Goal: Task Accomplishment & Management: Manage account settings

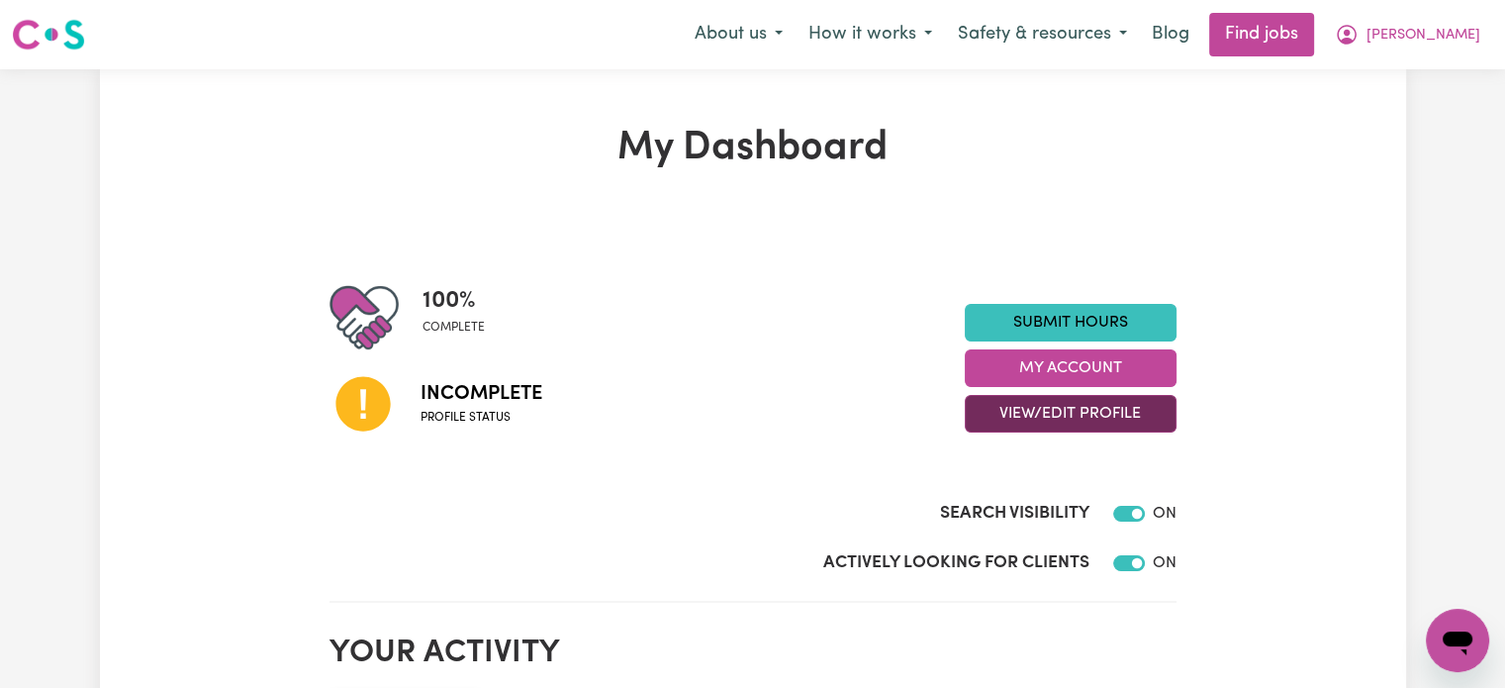
click at [1080, 411] on button "View/Edit Profile" at bounding box center [1071, 414] width 212 height 38
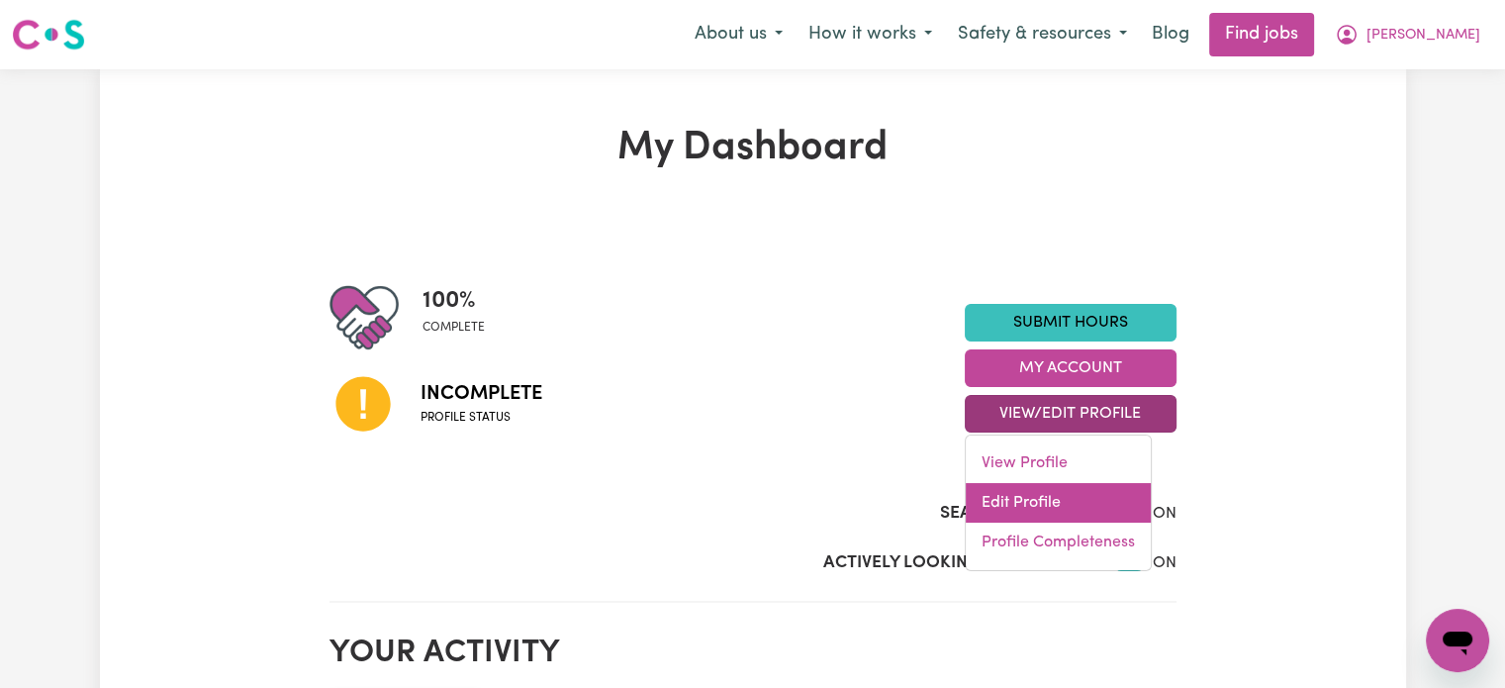
click at [1061, 502] on link "Edit Profile" at bounding box center [1058, 503] width 185 height 40
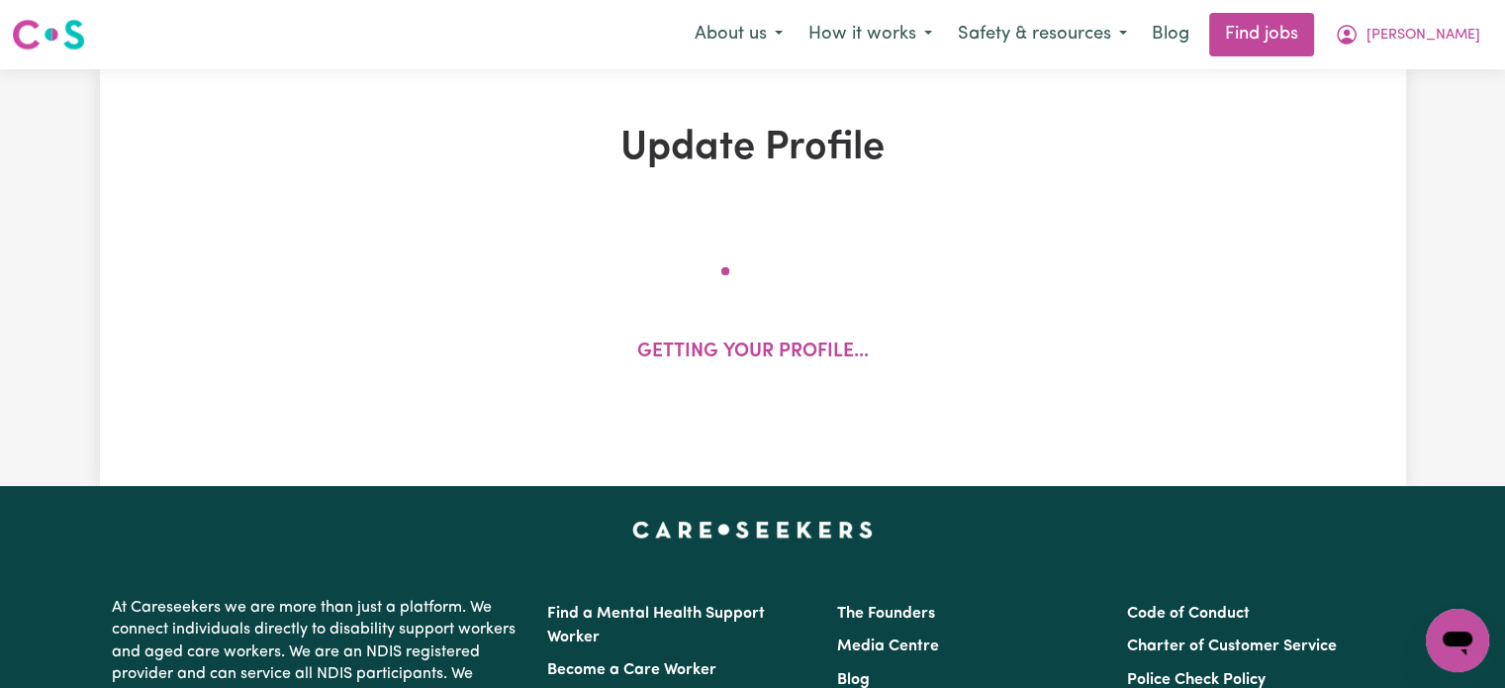
select select "[DEMOGRAPHIC_DATA]"
select select "Student Visa"
select select "Studying a healthcare related degree or qualification"
select select "65"
select select "91"
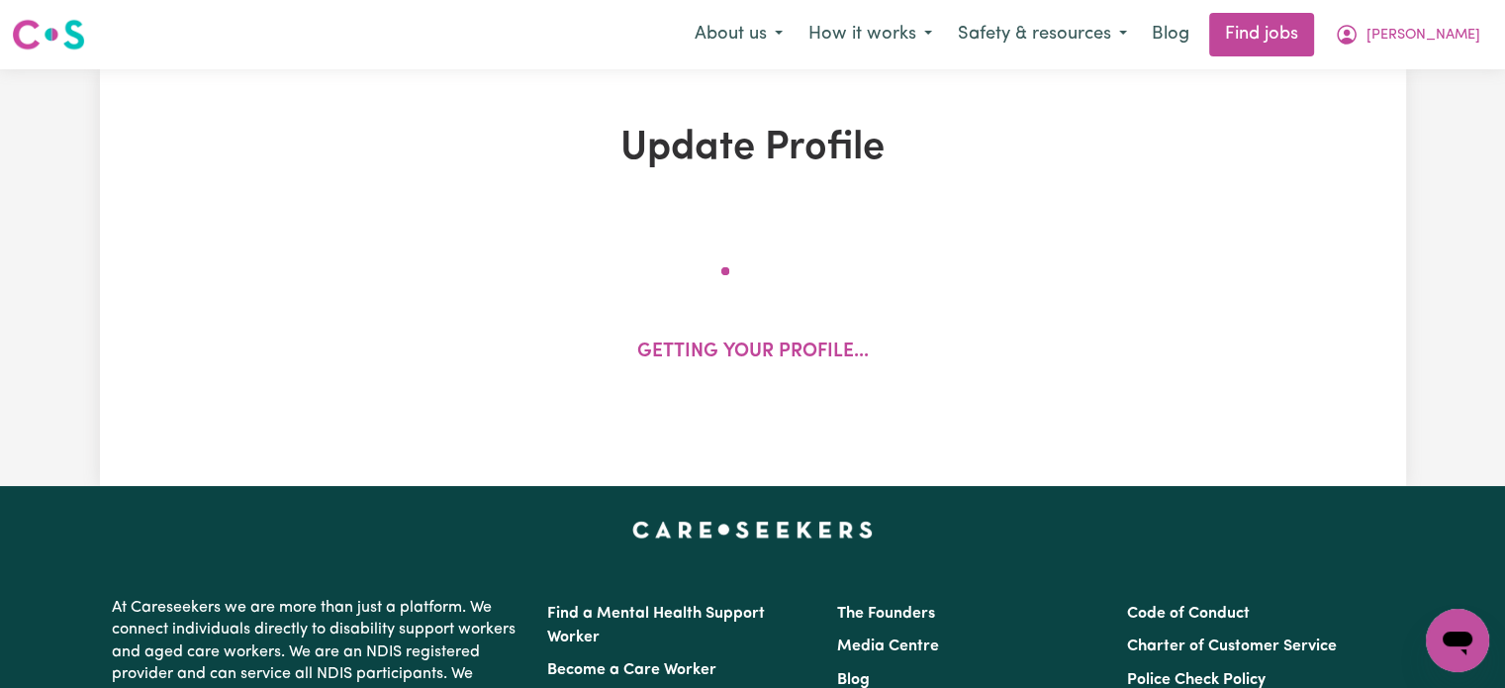
select select "118"
select select "144"
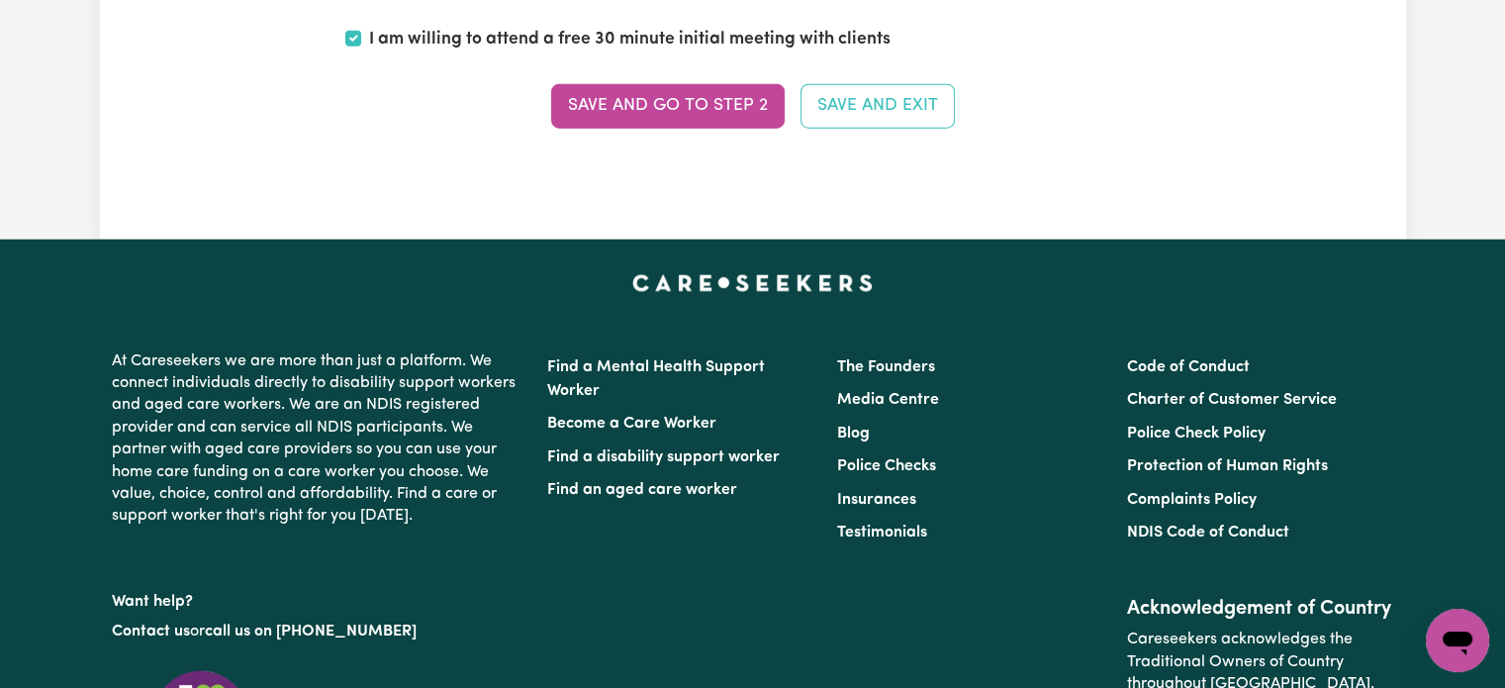
scroll to position [5099, 0]
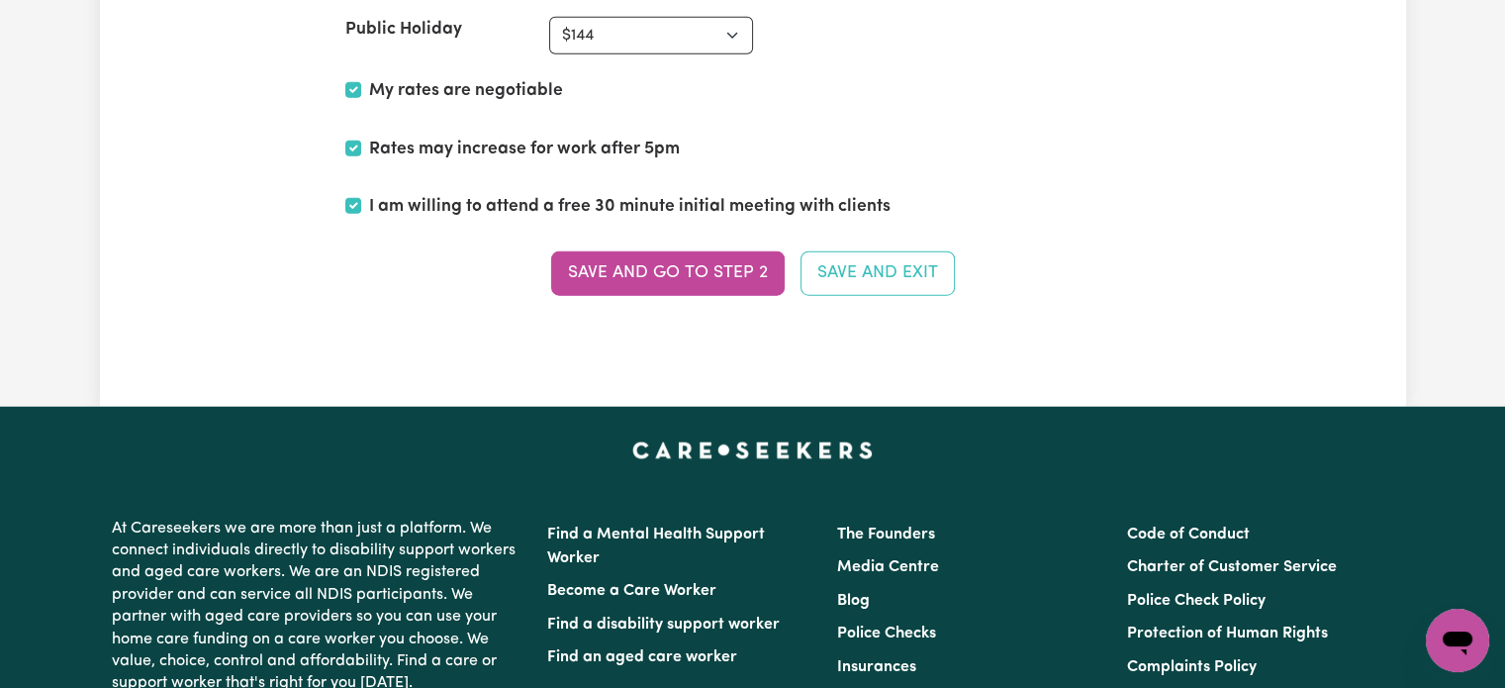
click at [606, 261] on button "Save and go to Step 2" at bounding box center [668, 273] width 234 height 44
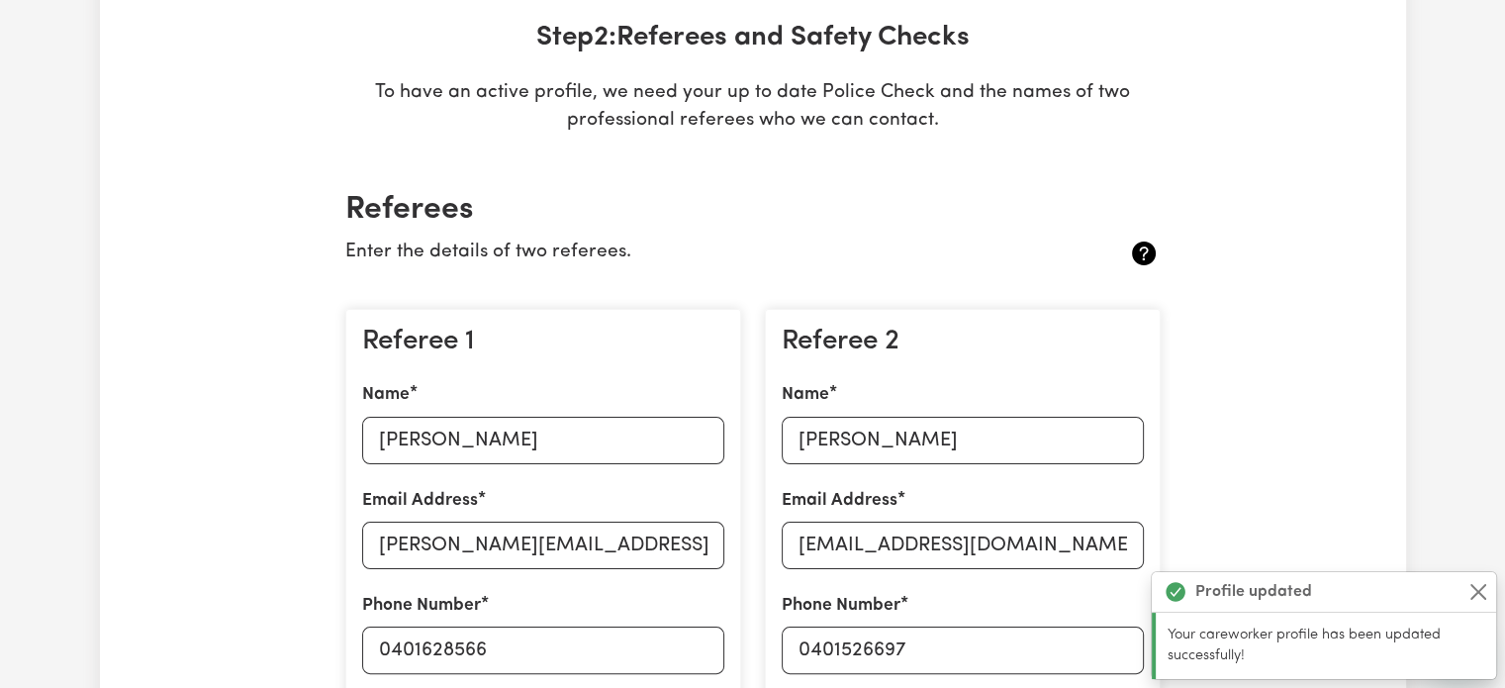
scroll to position [396, 0]
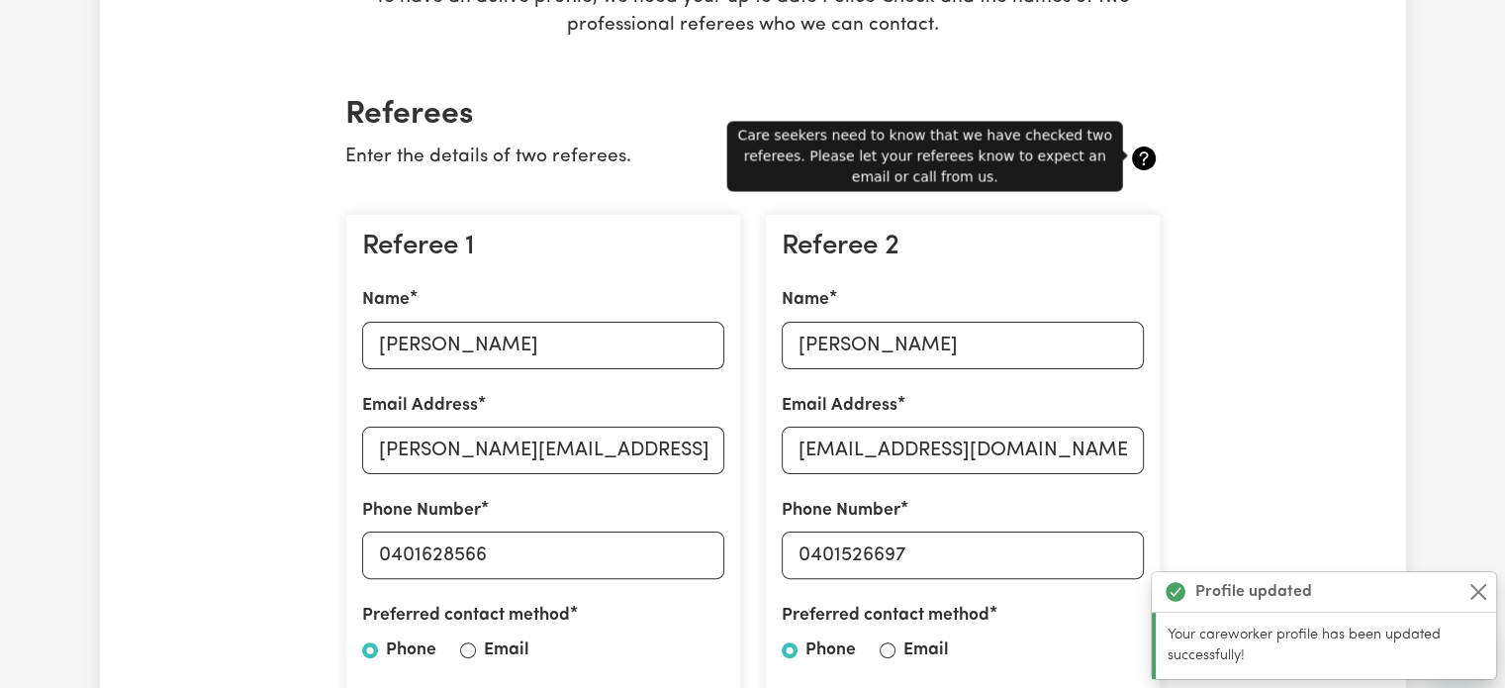
click at [1152, 167] on icon at bounding box center [1144, 159] width 32 height 32
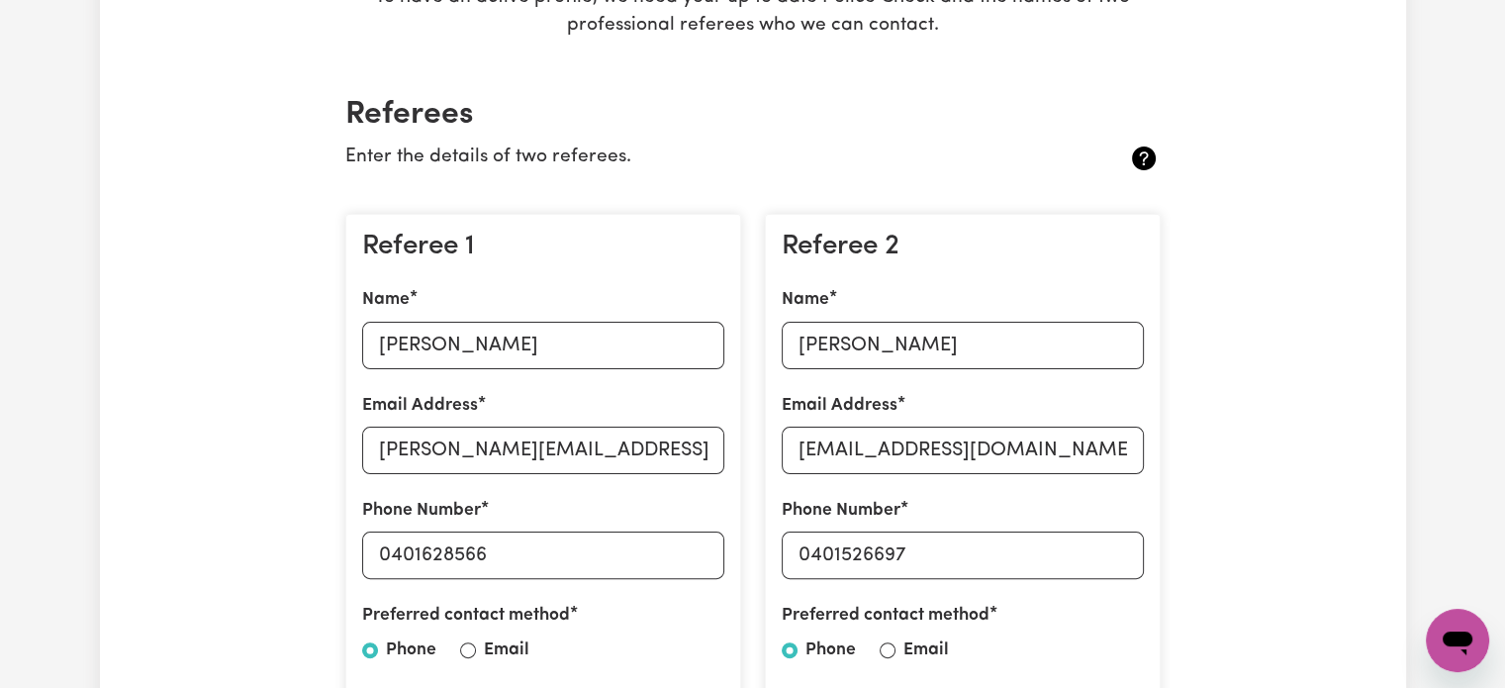
click at [1147, 162] on icon at bounding box center [1144, 158] width 24 height 24
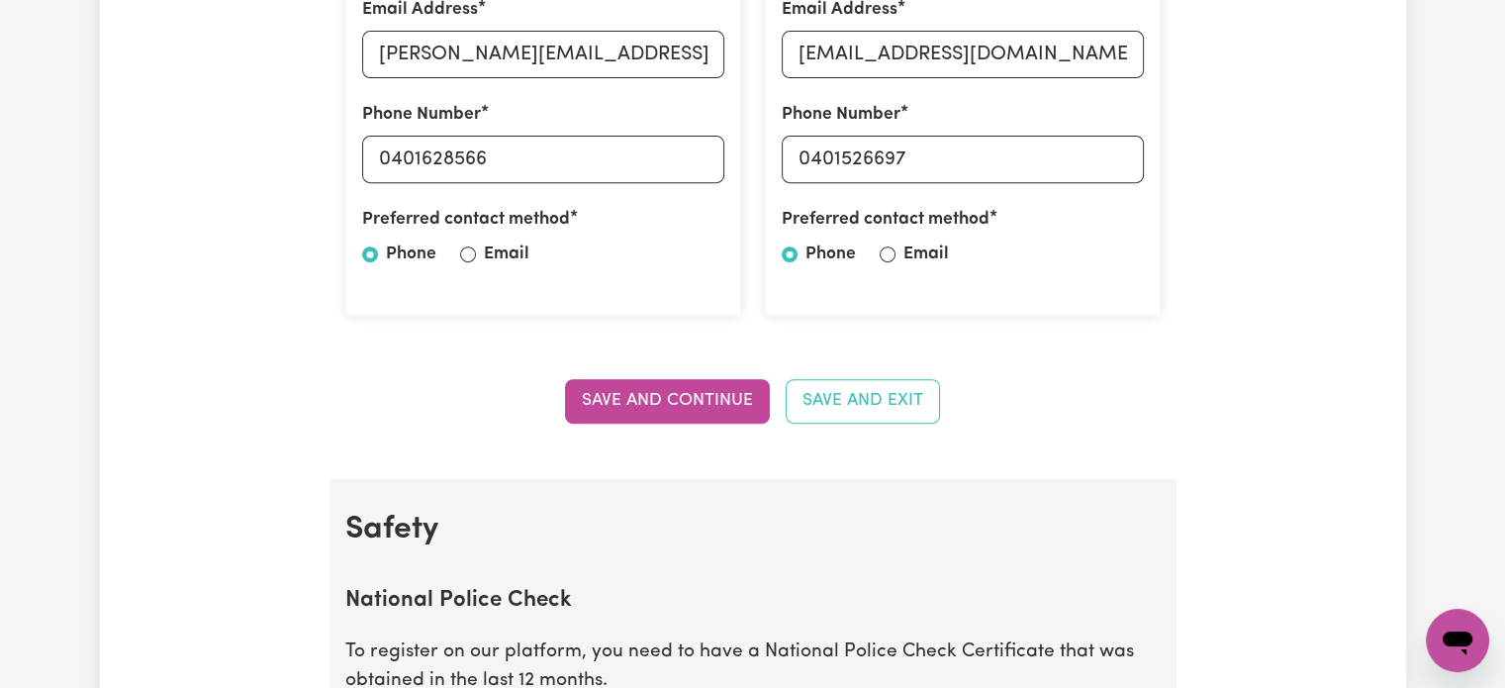
scroll to position [693, 0]
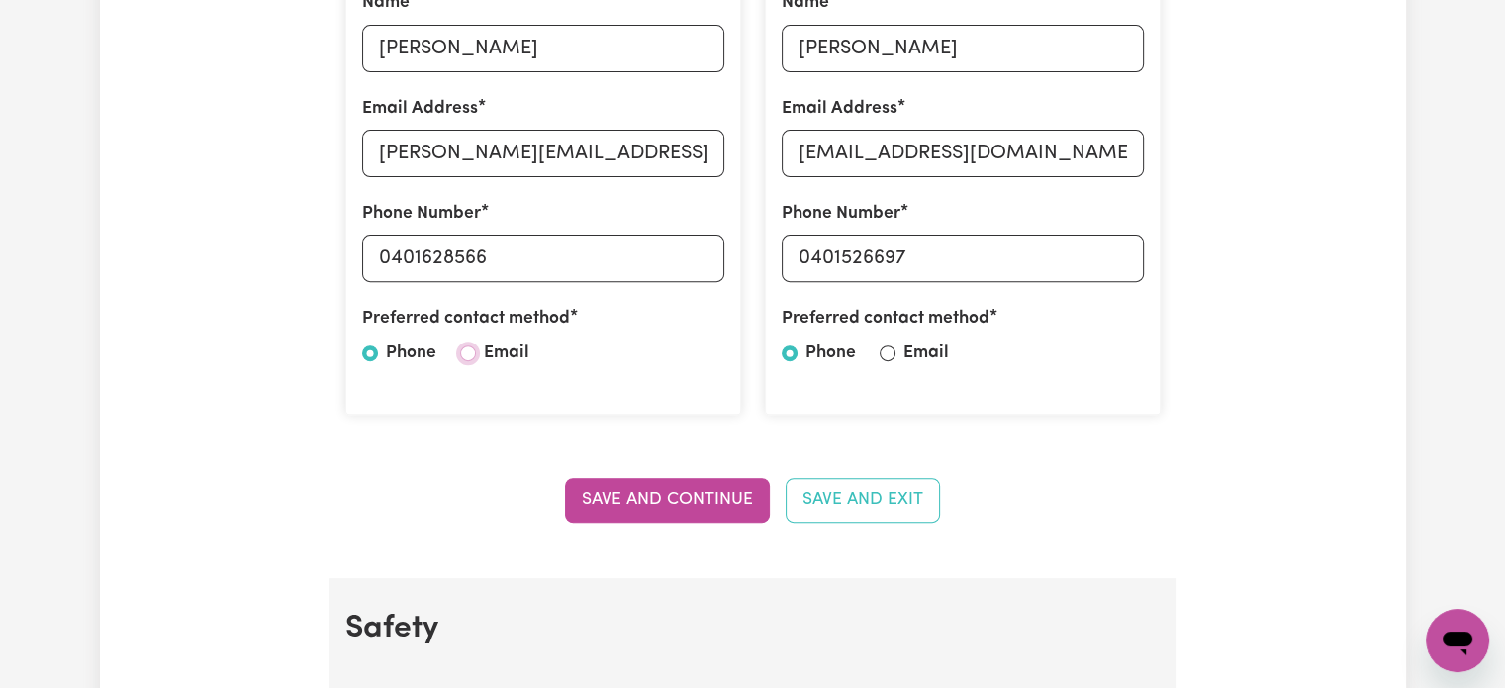
click at [467, 354] on input "Email" at bounding box center [468, 353] width 16 height 16
radio input "true"
click at [890, 359] on input "Email" at bounding box center [888, 353] width 16 height 16
radio input "true"
click at [692, 500] on button "Save and Continue" at bounding box center [667, 500] width 205 height 44
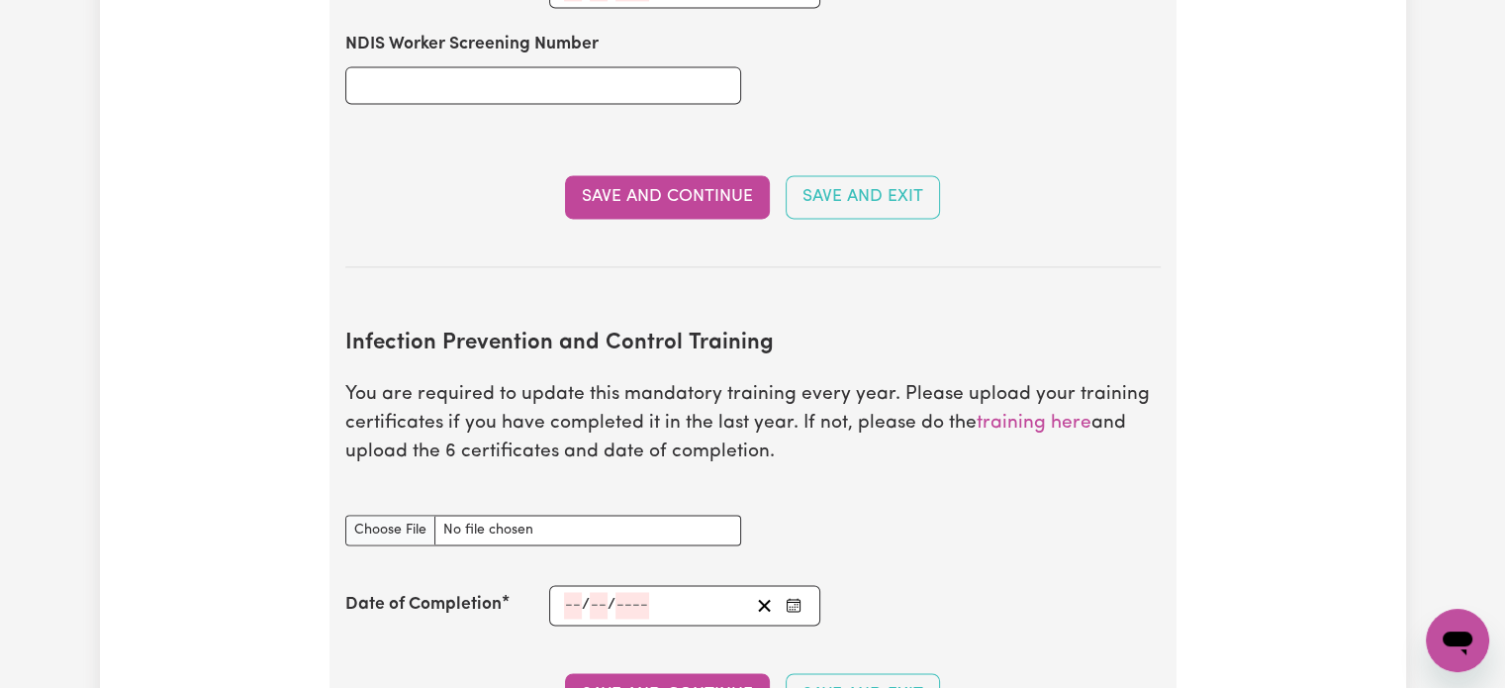
scroll to position [2952, 0]
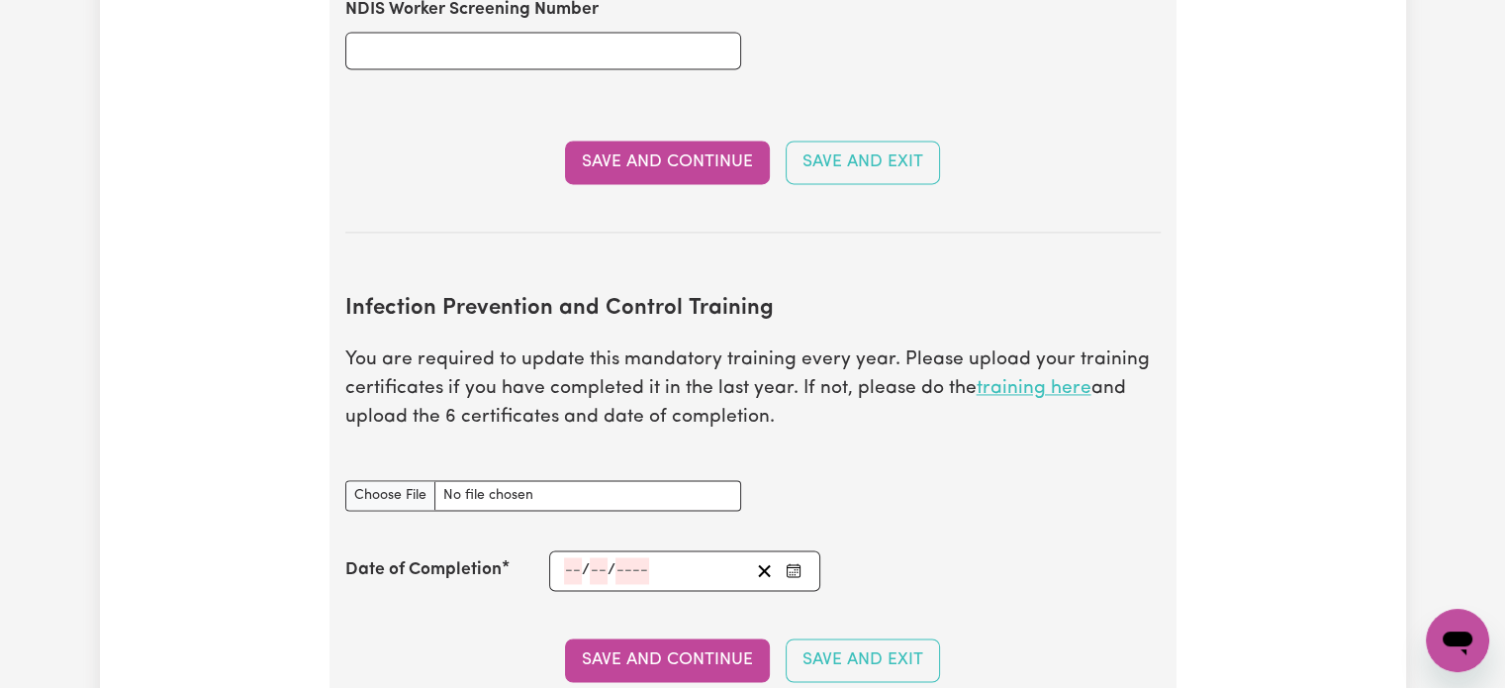
click at [994, 379] on link "training here" at bounding box center [1034, 388] width 115 height 19
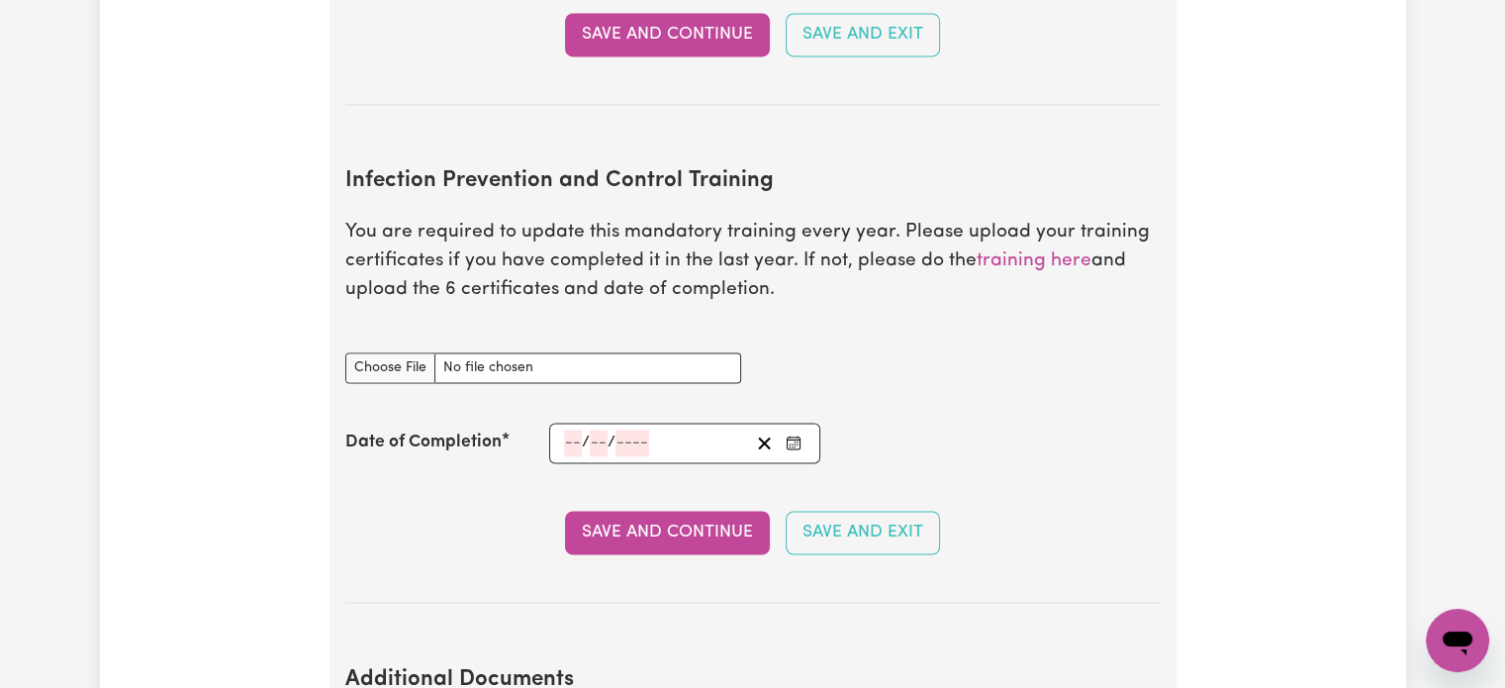
scroll to position [3051, 0]
